Goal: Task Accomplishment & Management: Use online tool/utility

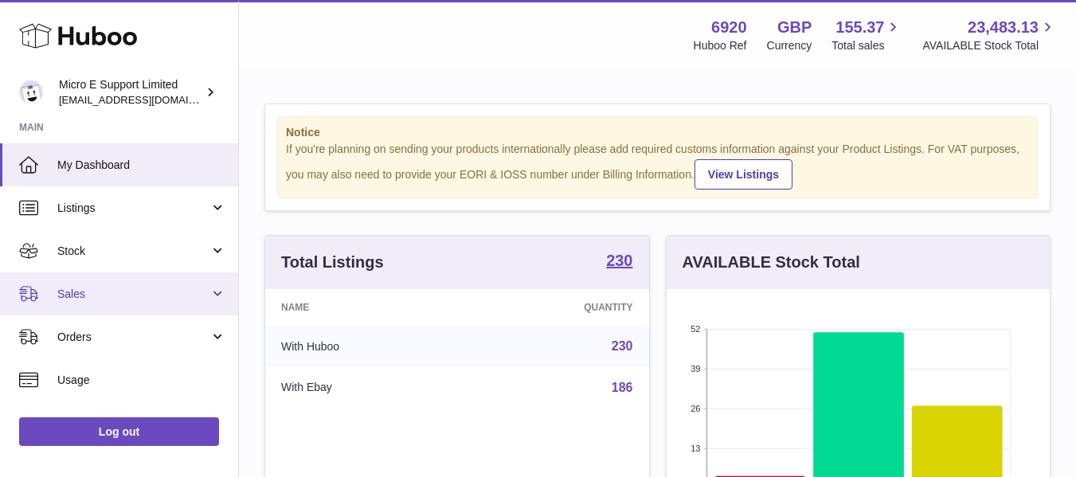
drag, startPoint x: 139, startPoint y: 288, endPoint x: 117, endPoint y: 311, distance: 31.6
click at [139, 288] on span "Sales" at bounding box center [133, 294] width 152 height 15
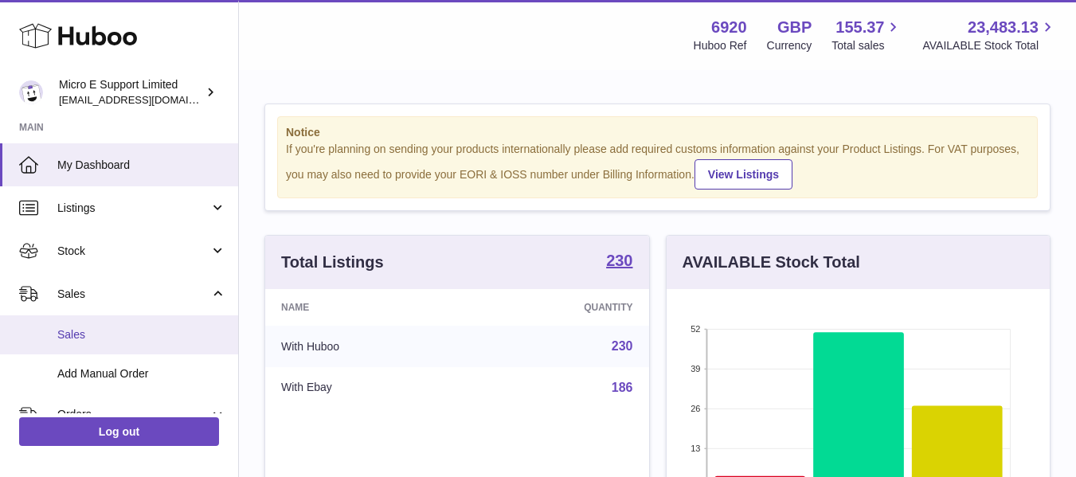
click at [84, 341] on span "Sales" at bounding box center [141, 334] width 169 height 15
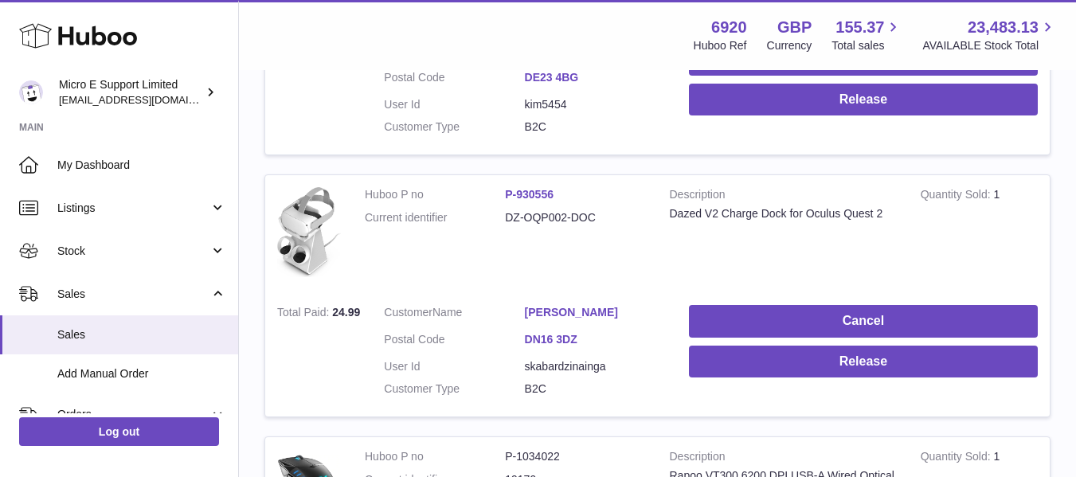
scroll to position [478, 0]
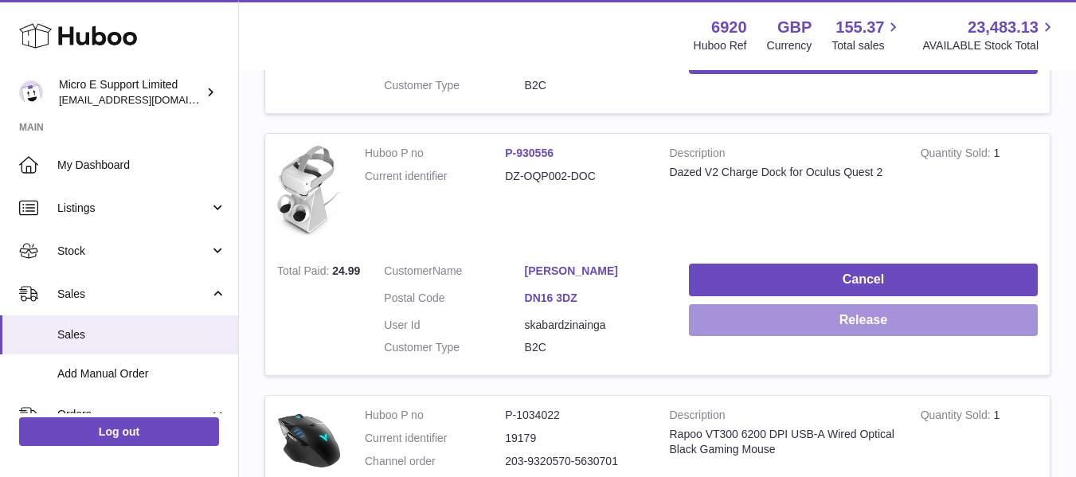
click at [873, 319] on button "Release" at bounding box center [863, 320] width 349 height 33
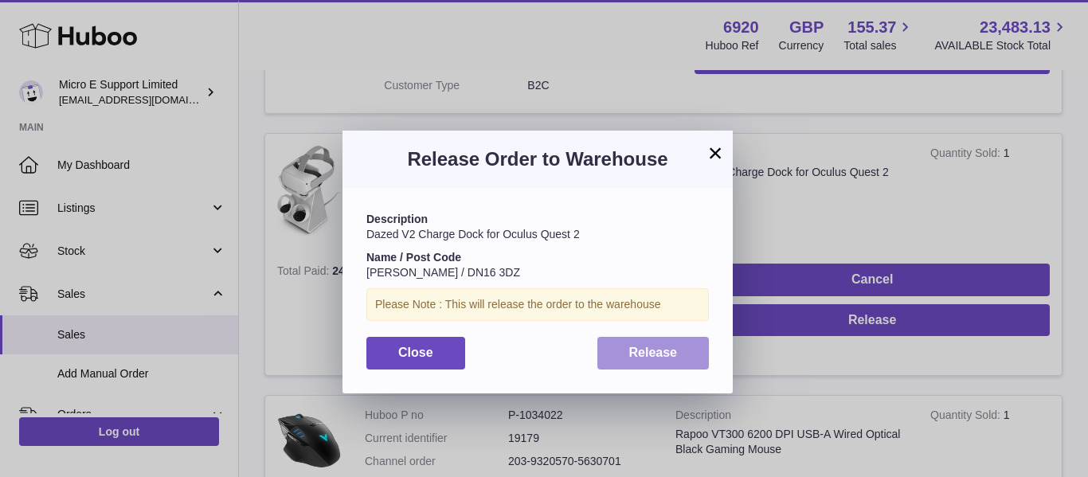
click at [649, 356] on span "Release" at bounding box center [653, 353] width 49 height 14
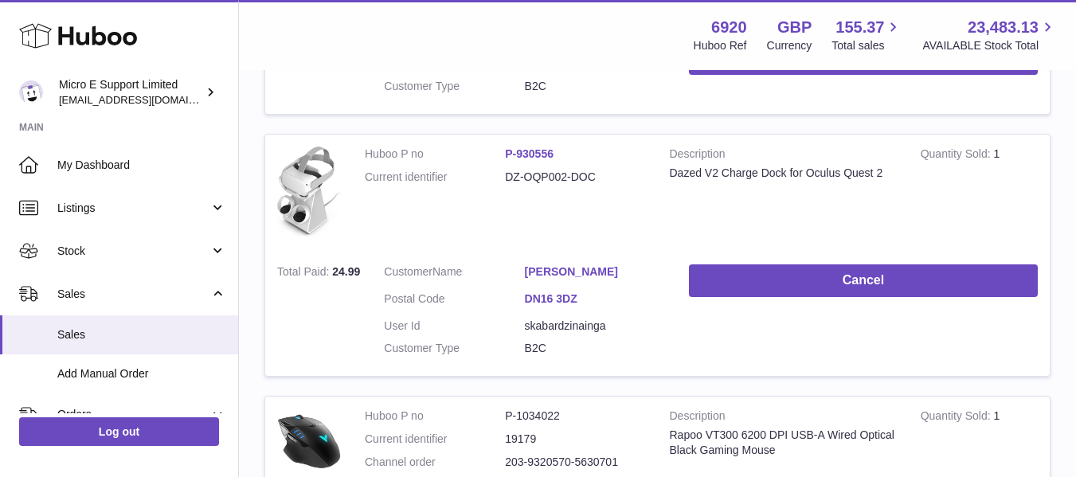
scroll to position [239, 0]
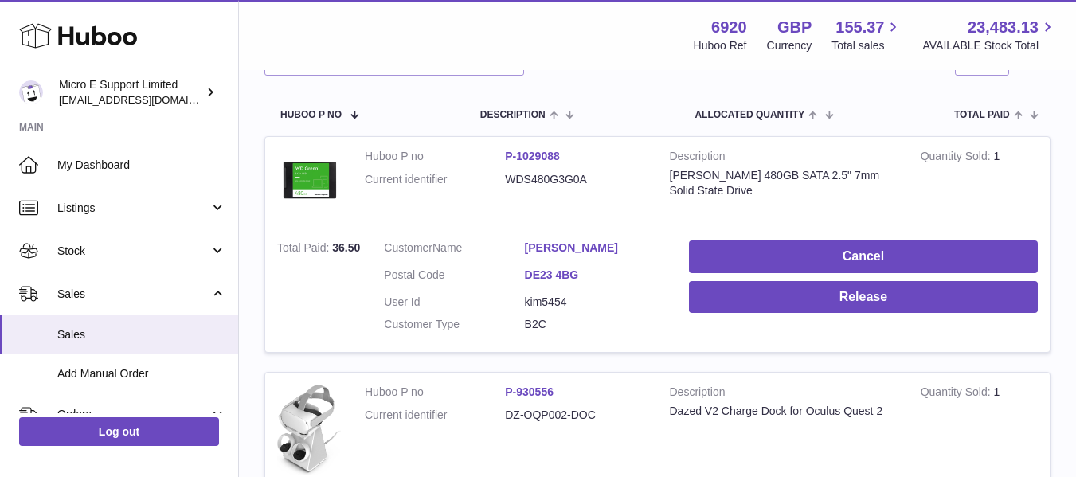
click at [563, 178] on dd "WDS480G3G0A" at bounding box center [575, 179] width 140 height 15
copy dd "WDS480G3G0A"
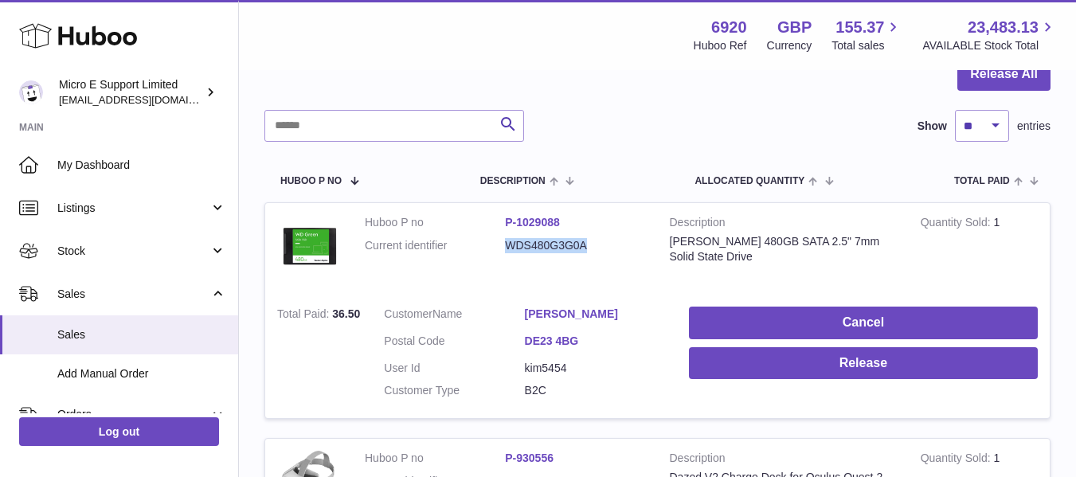
scroll to position [159, 0]
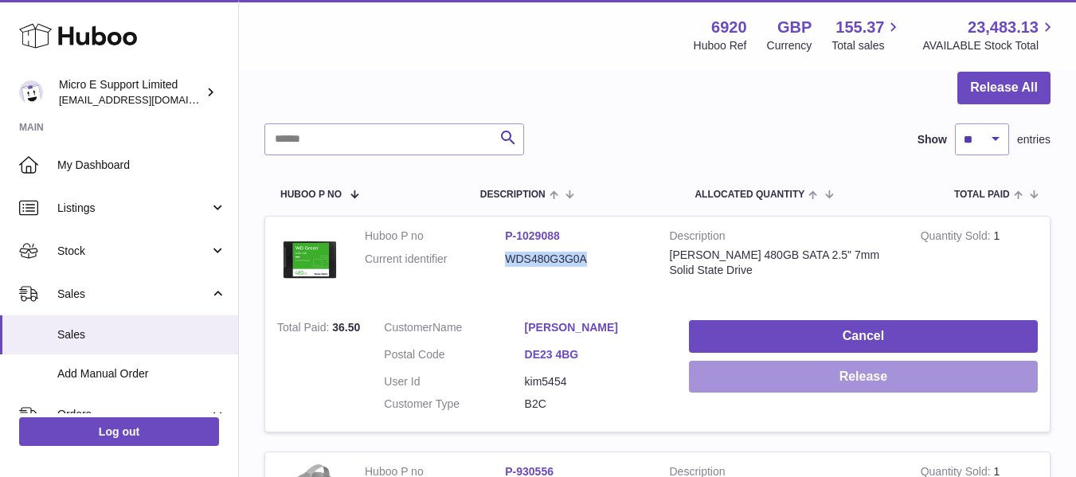
click at [809, 370] on button "Release" at bounding box center [863, 377] width 349 height 33
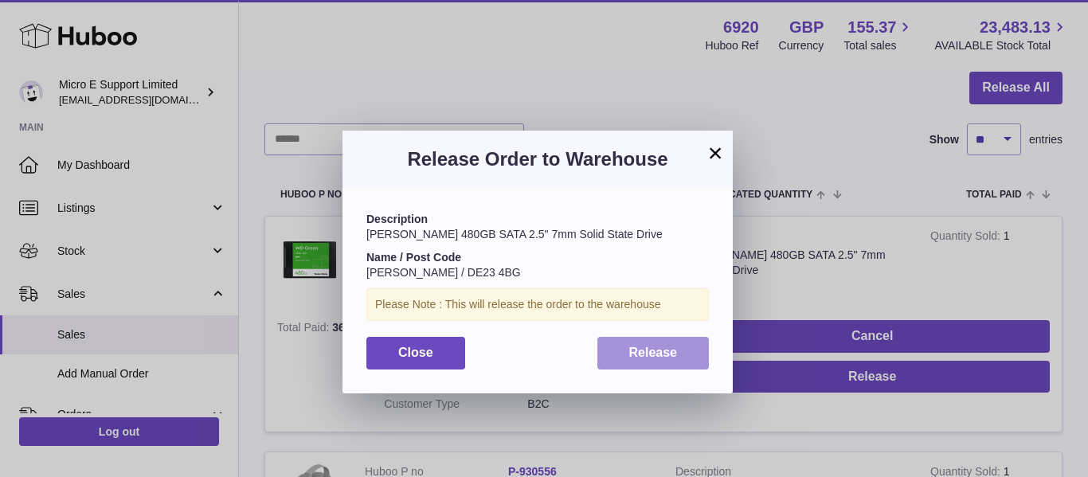
click at [641, 357] on span "Release" at bounding box center [653, 353] width 49 height 14
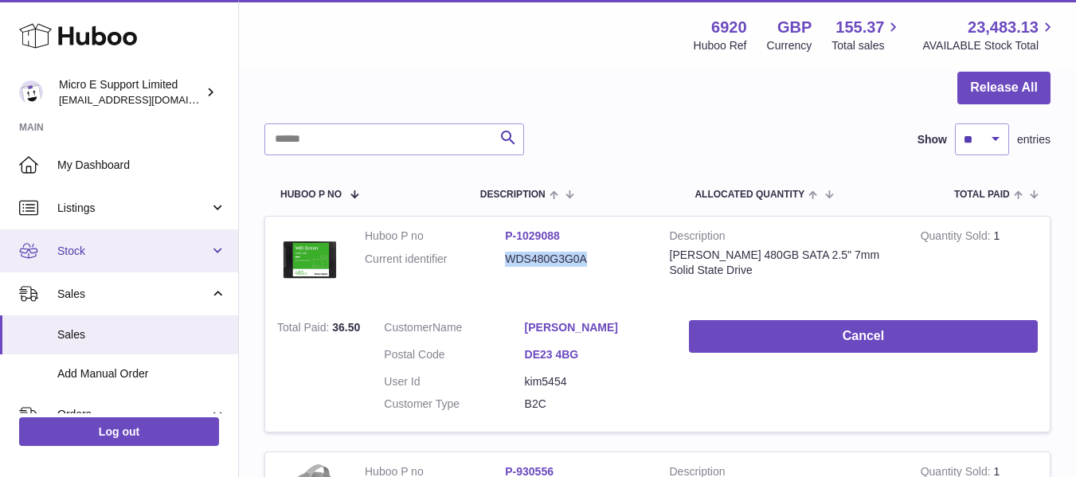
click at [190, 253] on span "Stock" at bounding box center [133, 251] width 152 height 15
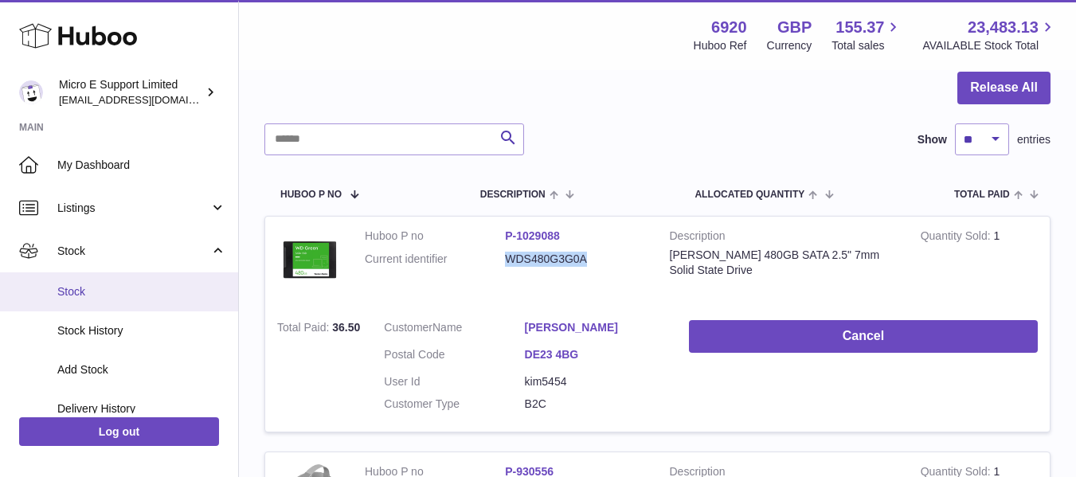
click at [79, 289] on span "Stock" at bounding box center [141, 291] width 169 height 15
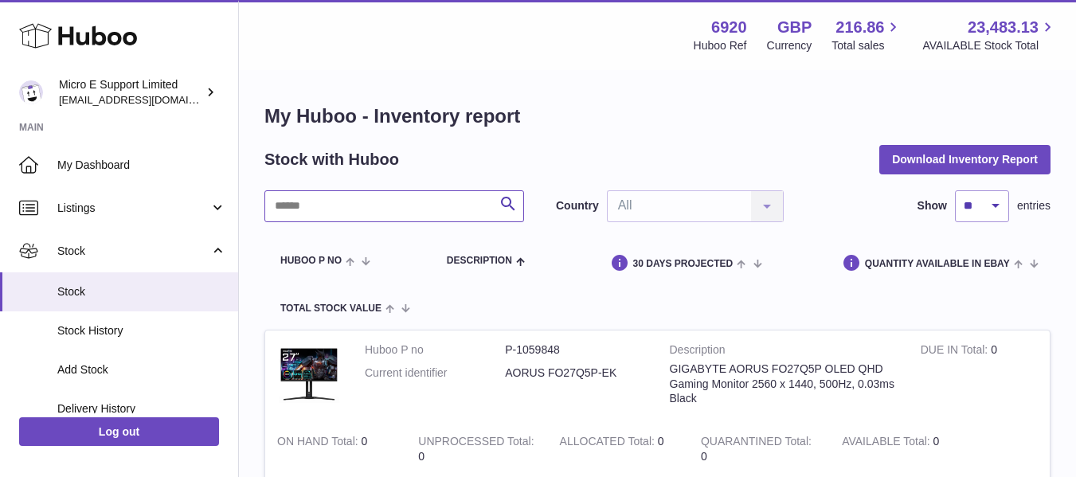
click at [384, 208] on input "text" at bounding box center [395, 206] width 260 height 32
paste input "**********"
type input "**********"
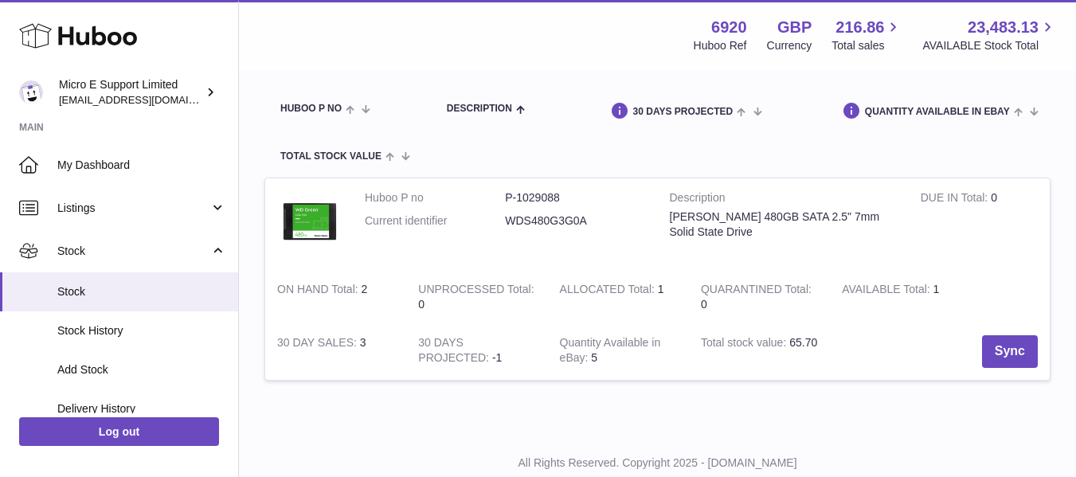
scroll to position [159, 0]
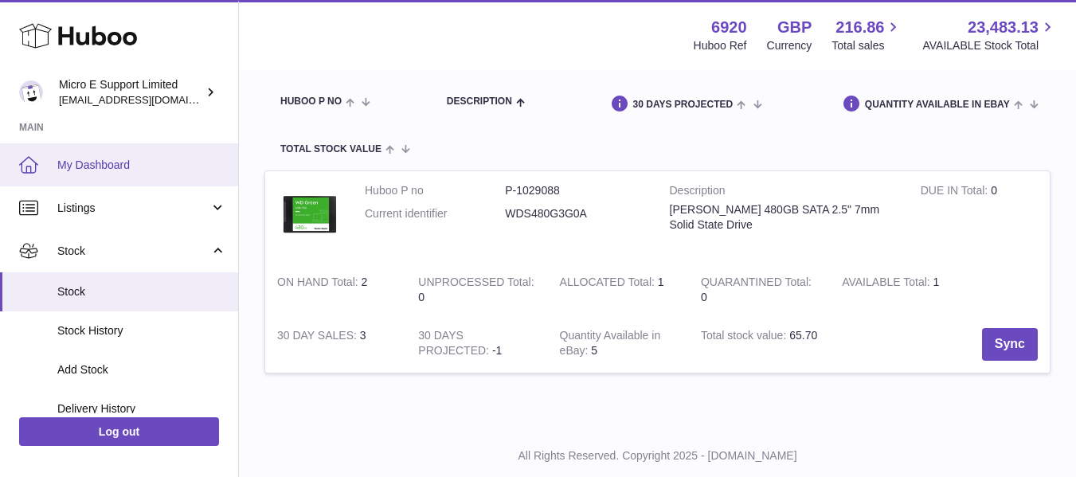
click at [104, 166] on span "My Dashboard" at bounding box center [141, 165] width 169 height 15
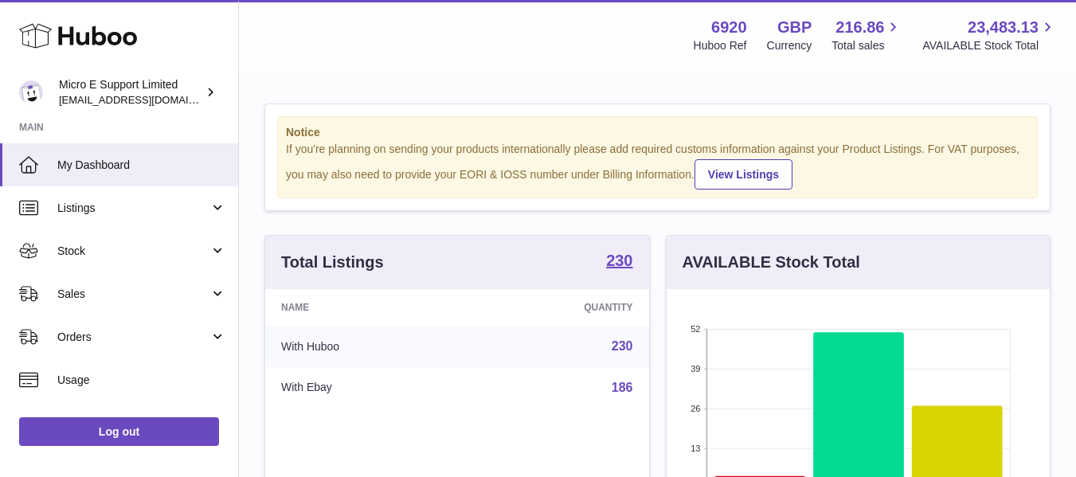
scroll to position [249, 383]
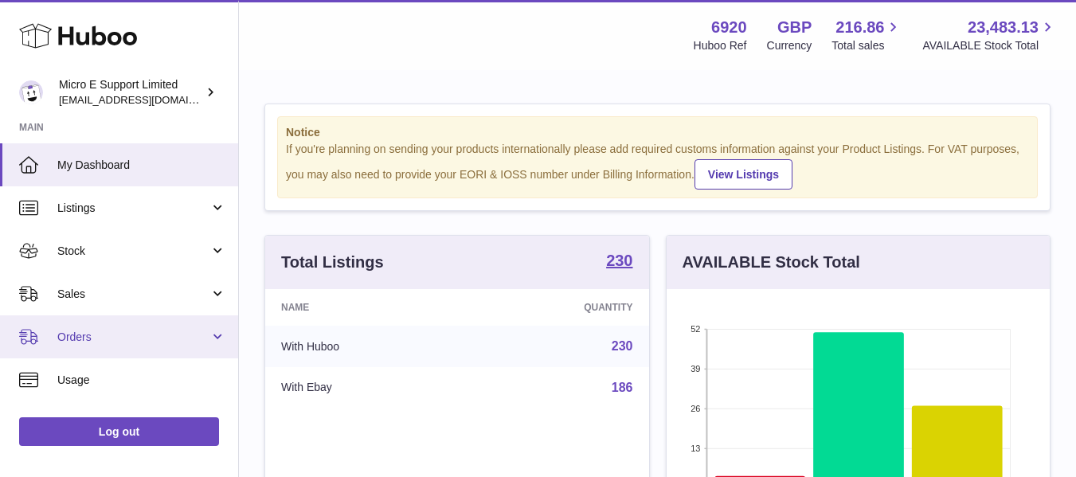
click at [123, 339] on span "Orders" at bounding box center [133, 337] width 152 height 15
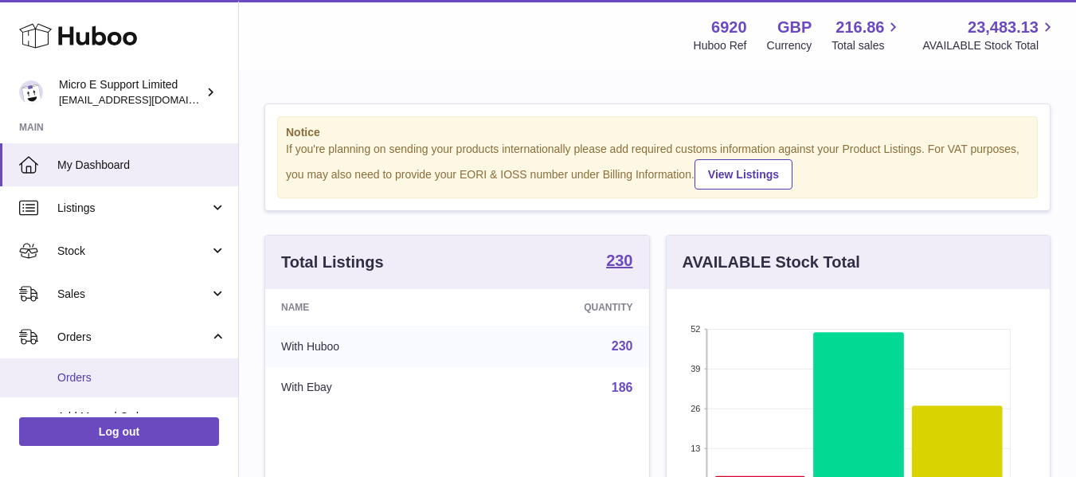
click at [103, 384] on span "Orders" at bounding box center [141, 377] width 169 height 15
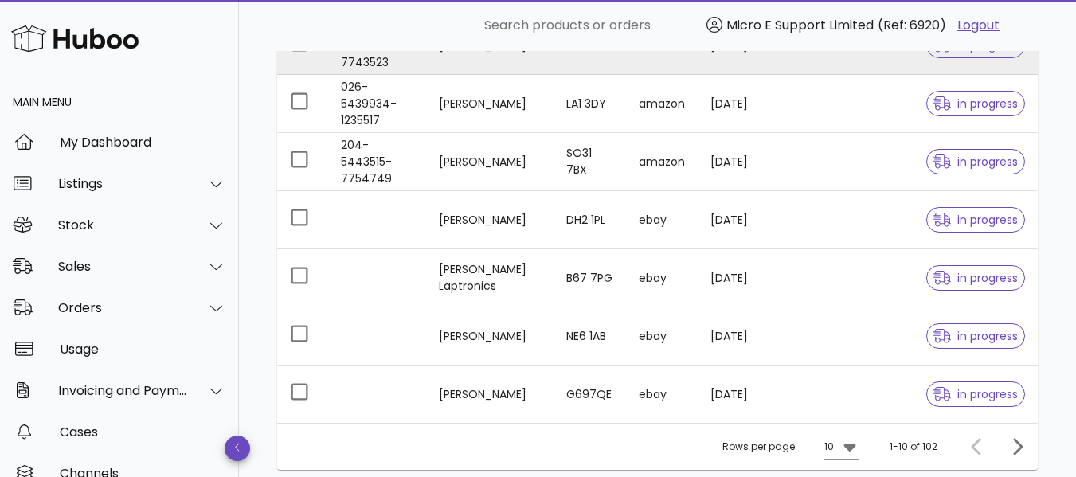
scroll to position [478, 0]
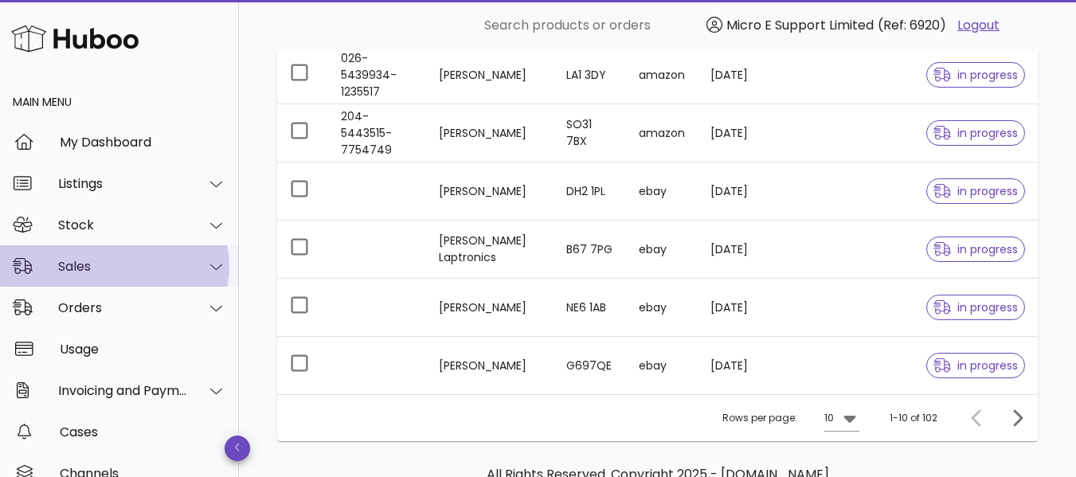
click at [138, 272] on div "Sales" at bounding box center [123, 266] width 130 height 15
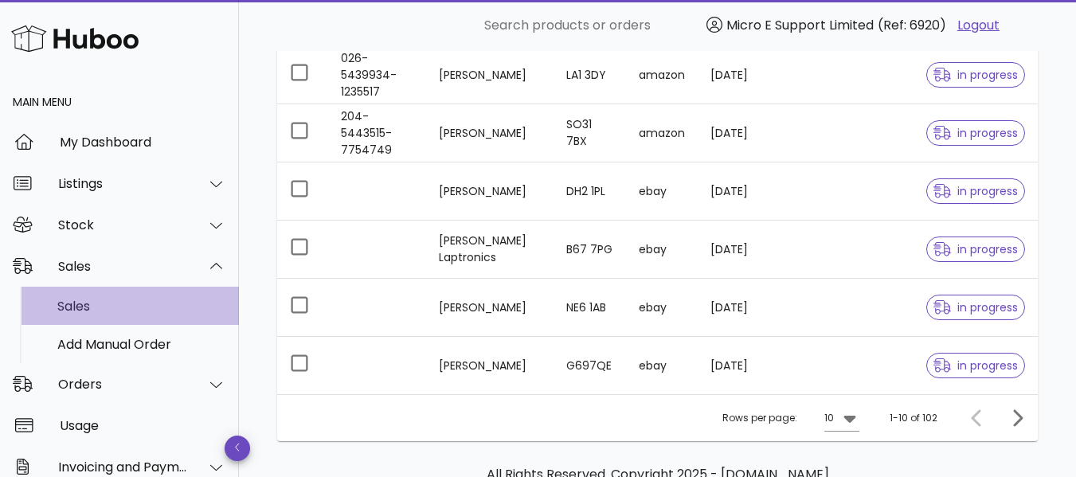
click at [91, 305] on div "Sales" at bounding box center [141, 306] width 169 height 15
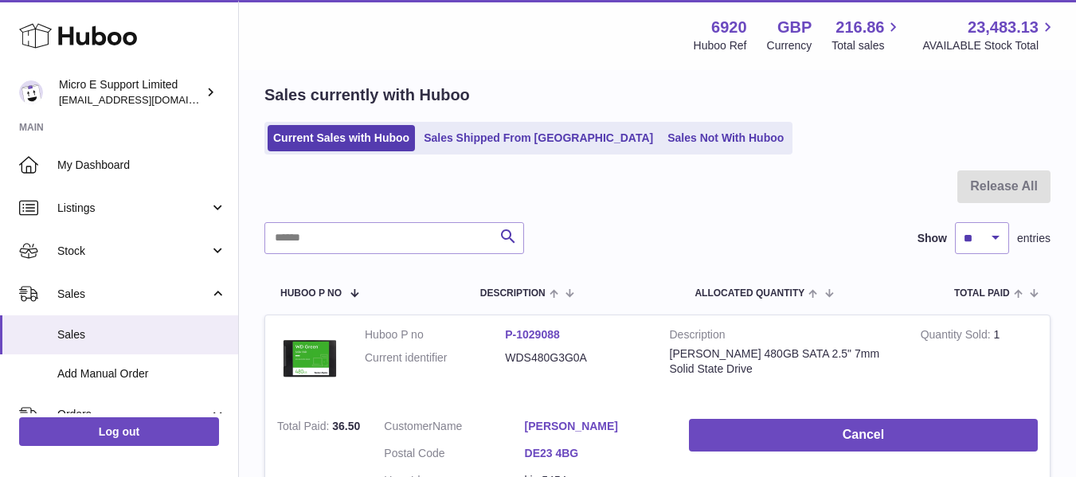
scroll to position [159, 0]
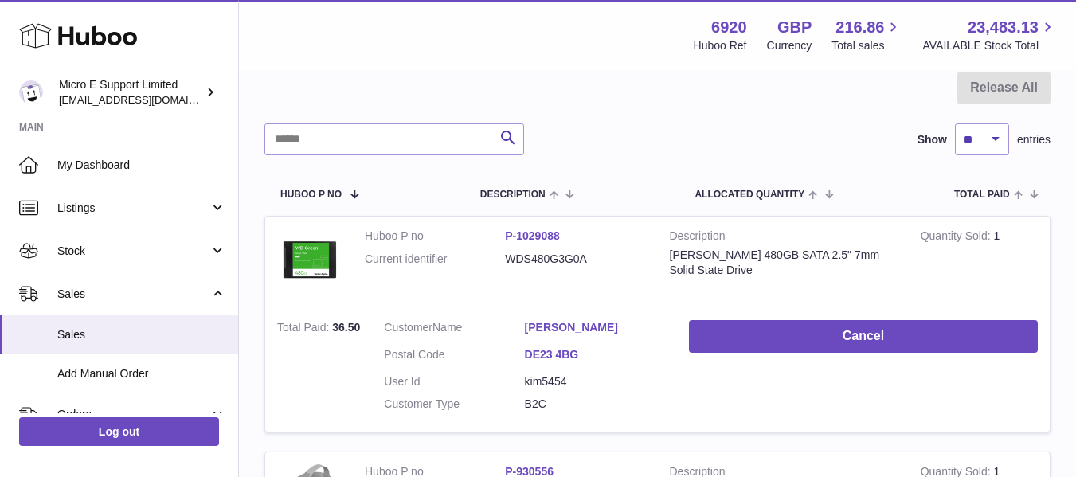
click at [654, 144] on div "Search Show ** ** ** *** entries" at bounding box center [658, 139] width 786 height 32
